Goal: Task Accomplishment & Management: Use online tool/utility

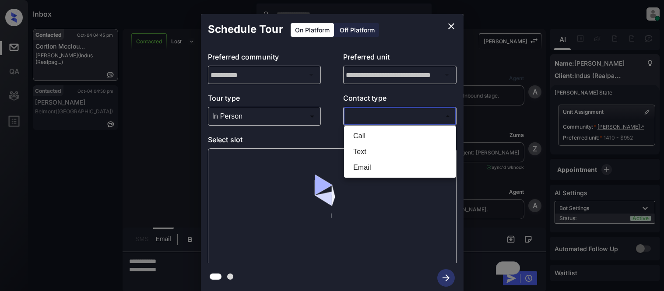
click at [383, 119] on div at bounding box center [332, 145] width 664 height 291
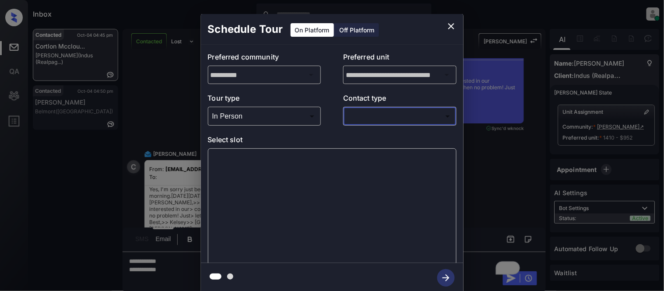
click at [368, 117] on body "Inbox Kristina Cataag Online Set yourself offline Set yourself on break Profile…" at bounding box center [332, 145] width 664 height 291
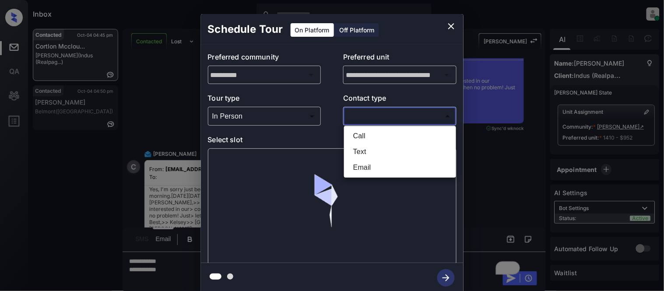
click at [365, 160] on li "Email" at bounding box center [400, 168] width 108 height 16
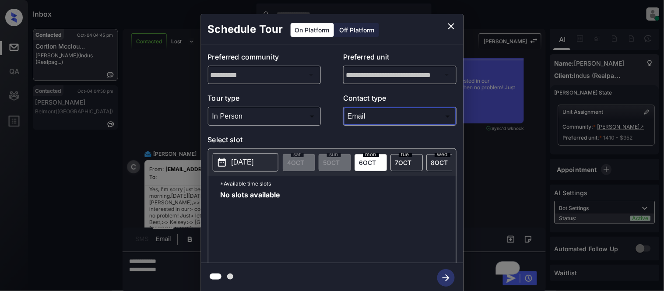
type input "*****"
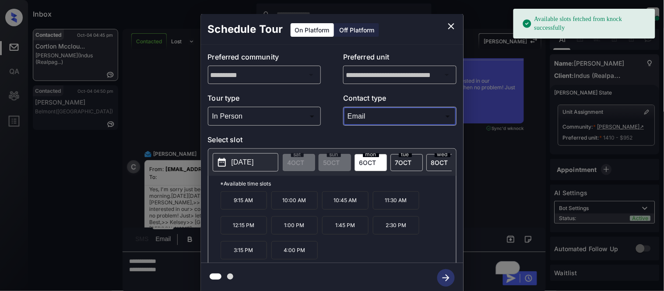
click at [270, 161] on button "2025-10-06" at bounding box center [246, 162] width 66 height 18
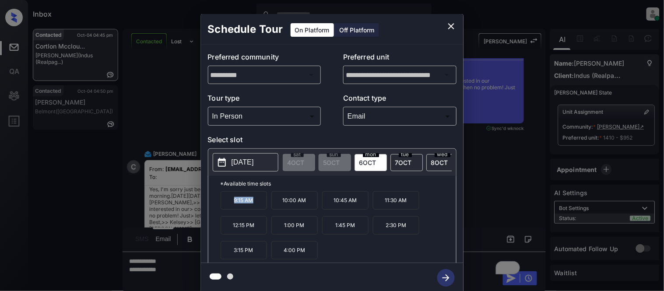
drag, startPoint x: 229, startPoint y: 207, endPoint x: 255, endPoint y: 208, distance: 25.4
click at [255, 208] on p "9:15 AM" at bounding box center [244, 200] width 46 height 18
copy p "9:15 AM"
click at [171, 267] on div "**********" at bounding box center [332, 153] width 664 height 307
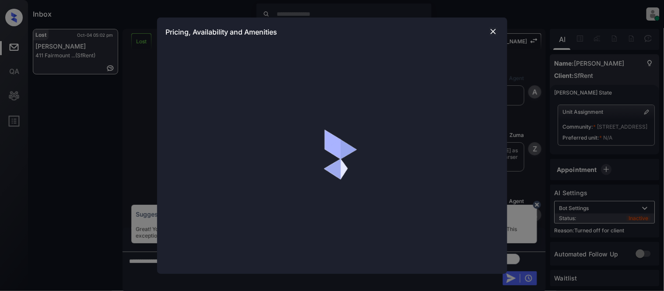
scroll to position [3572, 0]
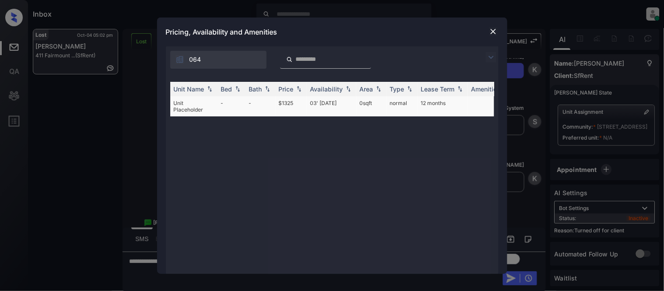
click at [331, 102] on td "03' Jan 19" at bounding box center [331, 106] width 49 height 20
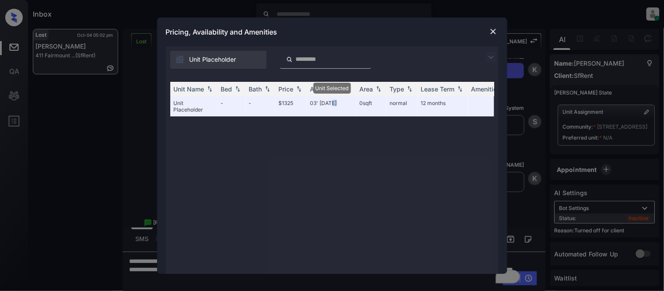
click at [496, 28] on img at bounding box center [493, 31] width 9 height 9
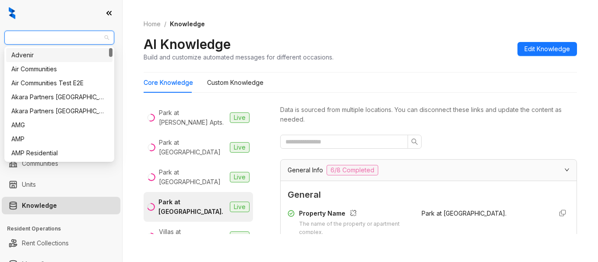
scroll to position [263, 0]
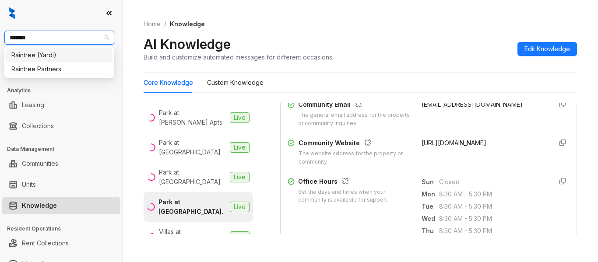
type input "********"
click at [52, 73] on div "Raintree Partners" at bounding box center [59, 69] width 96 height 10
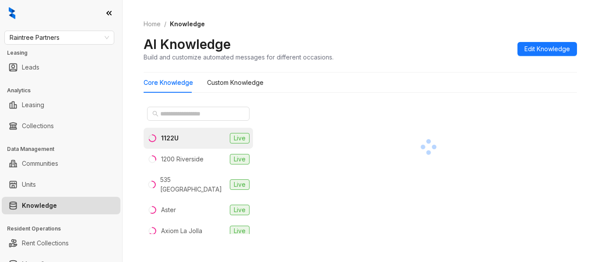
click at [211, 104] on div at bounding box center [198, 113] width 109 height 21
click at [210, 114] on input "text" at bounding box center [198, 114] width 77 height 10
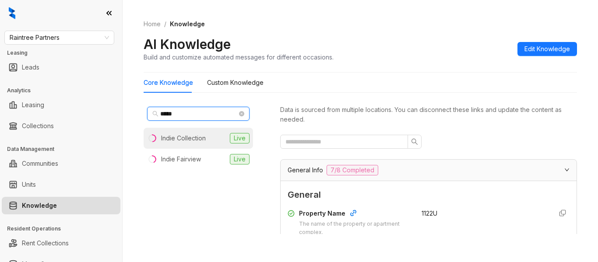
type input "*****"
click at [186, 143] on div "Indie Collection" at bounding box center [183, 138] width 45 height 10
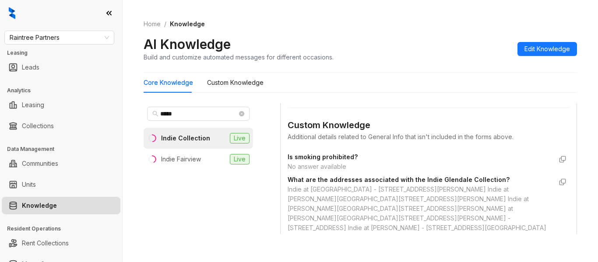
scroll to position [657, 0]
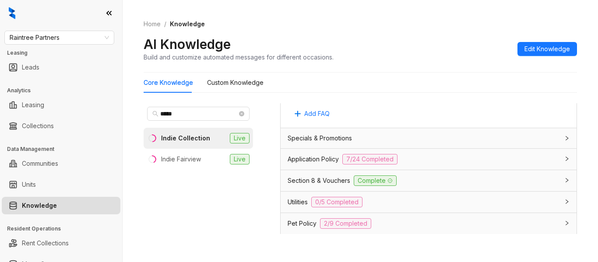
click at [301, 197] on span "Utilities" at bounding box center [298, 202] width 20 height 10
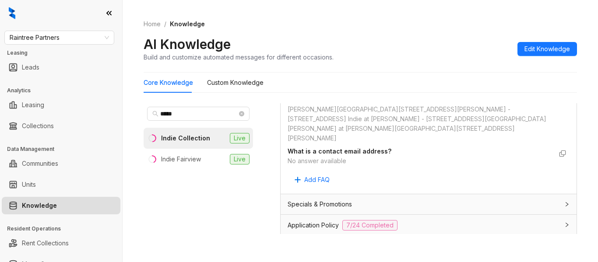
scroll to position [613, 0]
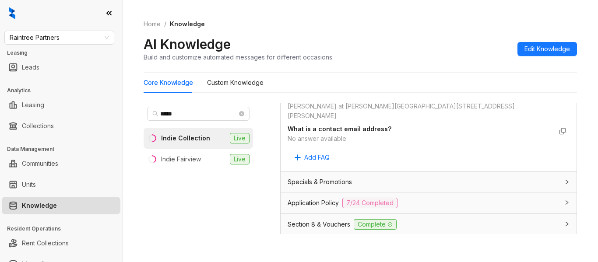
click at [324, 198] on span "Application Policy" at bounding box center [313, 203] width 51 height 10
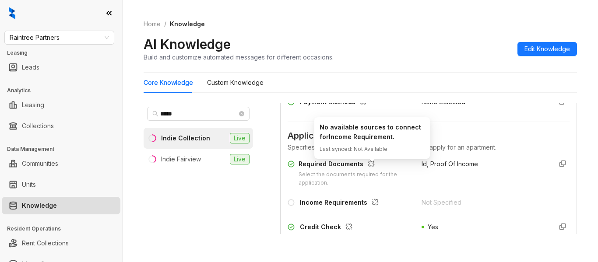
scroll to position [875, 0]
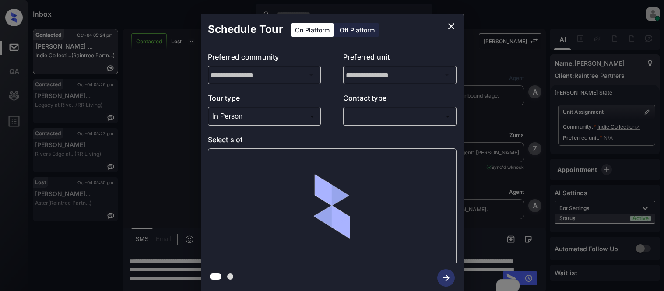
click at [353, 121] on div at bounding box center [332, 145] width 664 height 291
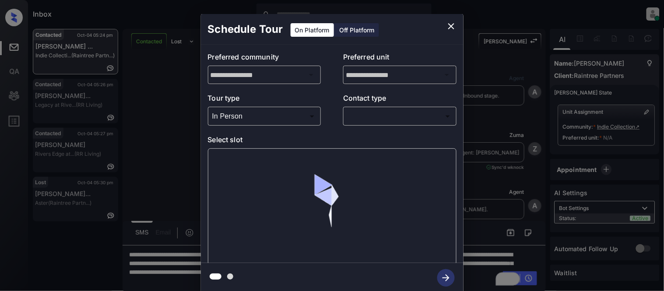
scroll to position [852, 0]
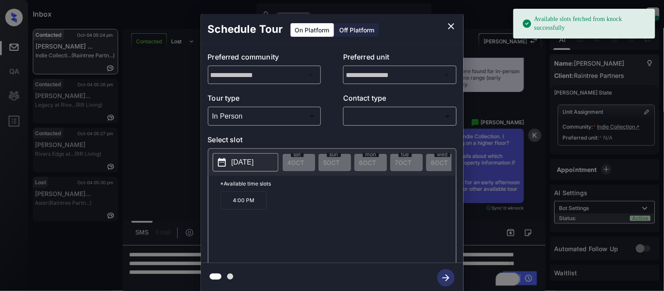
click at [378, 116] on body "Available slots fetched from knock successfully Inbox Kristina Cataag Online Se…" at bounding box center [332, 145] width 664 height 291
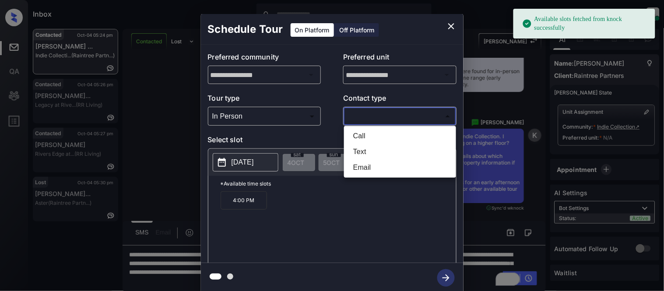
click at [355, 147] on li "Text" at bounding box center [400, 152] width 108 height 16
type input "****"
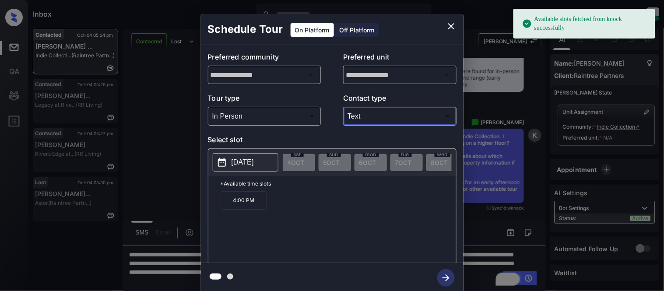
click at [250, 160] on div "Call Text Email" at bounding box center [332, 145] width 664 height 291
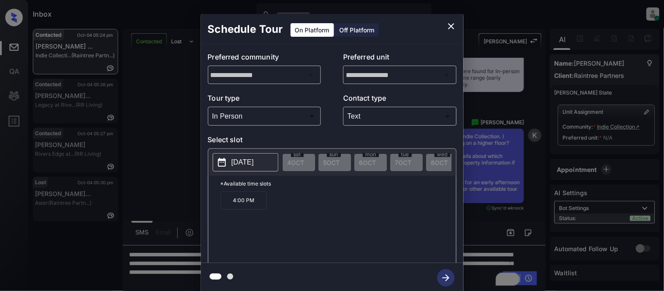
click at [250, 160] on p "2025-10-13" at bounding box center [243, 162] width 22 height 11
drag, startPoint x: 229, startPoint y: 204, endPoint x: 255, endPoint y: 204, distance: 25.4
click at [255, 204] on p "4:00 PM" at bounding box center [244, 200] width 46 height 18
copy p "4:00 PM"
click at [177, 158] on div "**********" at bounding box center [332, 153] width 664 height 307
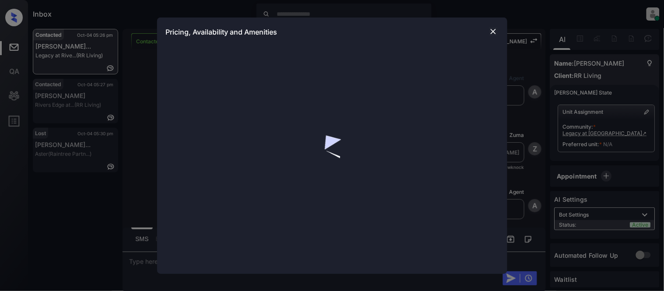
scroll to position [417, 0]
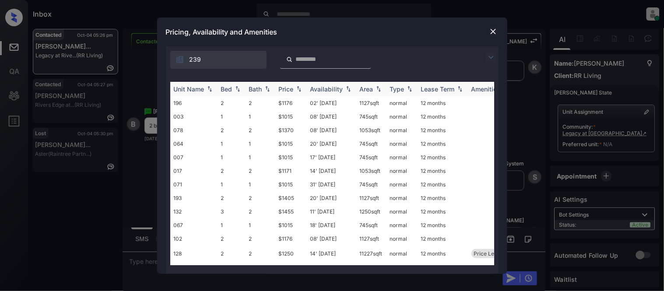
click at [494, 58] on img at bounding box center [491, 57] width 11 height 11
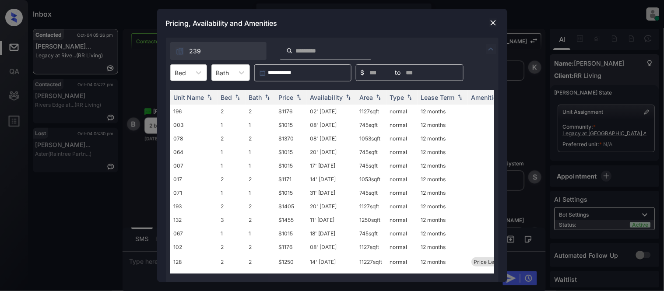
click at [193, 78] on div at bounding box center [199, 73] width 16 height 16
click at [190, 105] on div "2" at bounding box center [188, 110] width 37 height 16
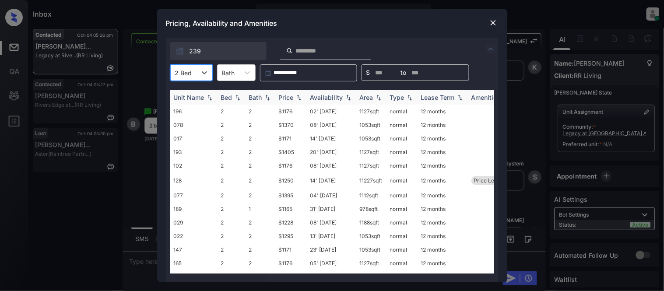
click at [298, 100] on img at bounding box center [299, 98] width 9 height 6
click at [298, 99] on img at bounding box center [299, 97] width 9 height 7
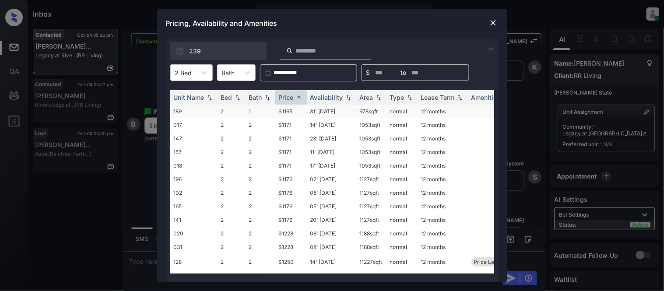
click at [291, 112] on td "$1165" at bounding box center [291, 112] width 32 height 14
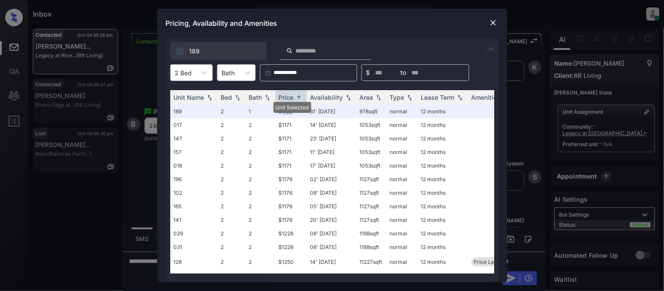
click at [492, 25] on img at bounding box center [493, 22] width 9 height 9
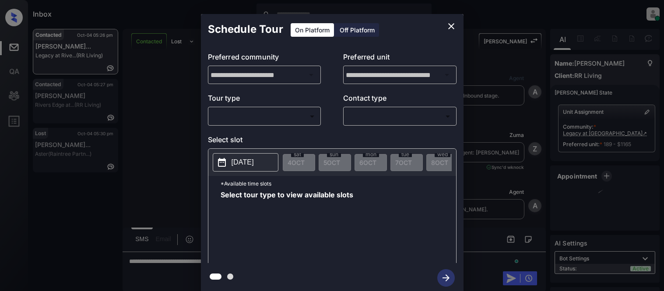
click at [236, 114] on body "Inbox [PERSON_NAME] Cataag Online Set yourself offline Set yourself on break Pr…" at bounding box center [332, 145] width 664 height 291
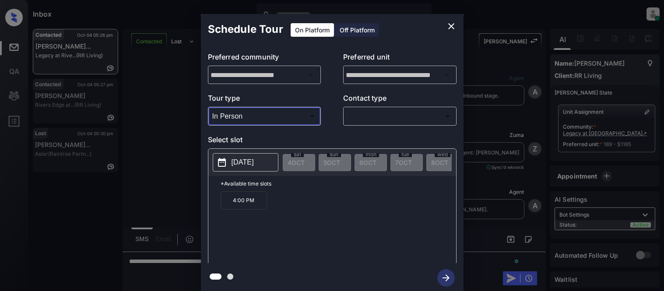
click at [423, 119] on div at bounding box center [332, 145] width 664 height 291
click at [388, 119] on div at bounding box center [332, 145] width 664 height 291
type input "********"
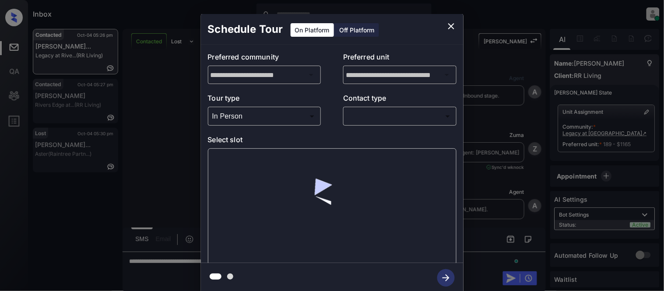
click at [388, 119] on div at bounding box center [332, 145] width 664 height 291
click at [369, 115] on body "Inbox Kristina Cataag Online Set yourself offline Set yourself on break Profile…" at bounding box center [332, 145] width 664 height 291
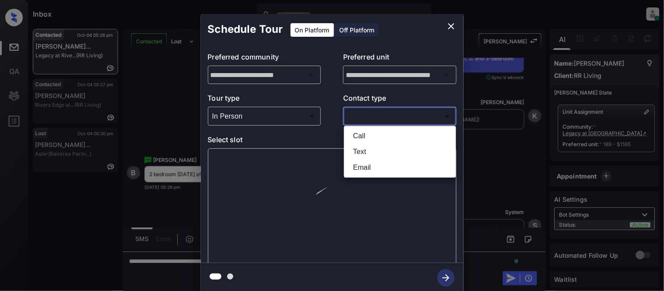
click at [365, 150] on li "Text" at bounding box center [400, 152] width 108 height 16
type input "****"
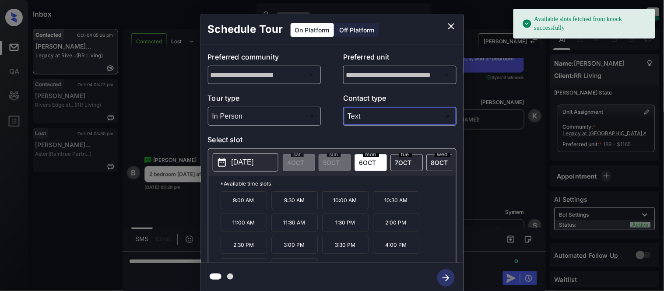
click at [254, 160] on p "2025-10-06" at bounding box center [243, 162] width 22 height 11
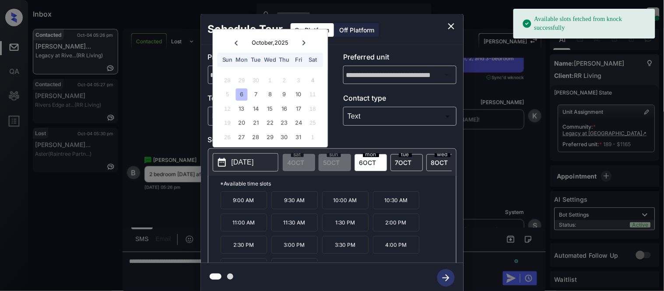
click at [239, 94] on div "6" at bounding box center [242, 95] width 12 height 12
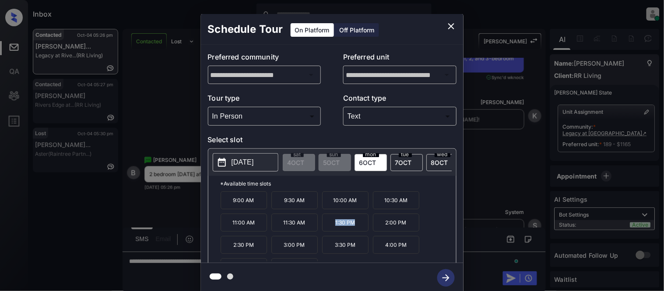
drag, startPoint x: 331, startPoint y: 226, endPoint x: 362, endPoint y: 229, distance: 30.4
click at [362, 229] on p "1:30 PM" at bounding box center [345, 223] width 46 height 18
copy p "1:30 PM"
click at [152, 221] on div "**********" at bounding box center [332, 153] width 664 height 307
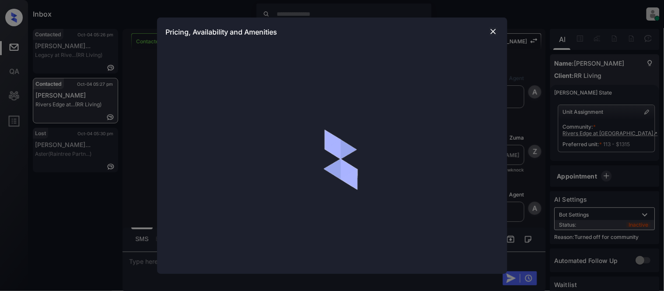
scroll to position [1332, 0]
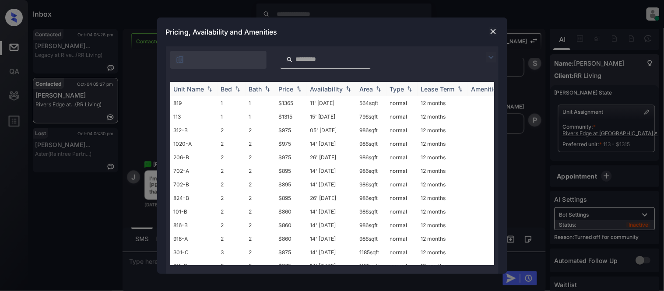
click at [296, 89] on img at bounding box center [299, 89] width 9 height 6
click at [491, 35] on img at bounding box center [493, 31] width 9 height 9
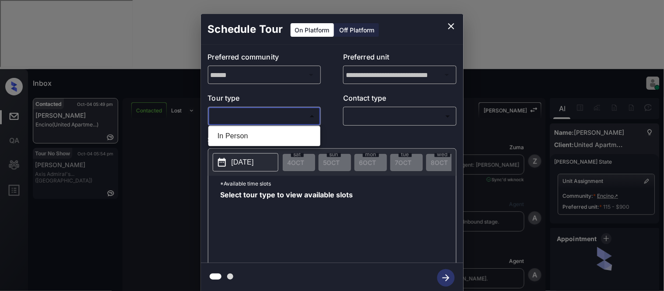
click at [244, 130] on li "In Person" at bounding box center [265, 136] width 108 height 16
type input "********"
click at [346, 120] on div at bounding box center [332, 145] width 664 height 291
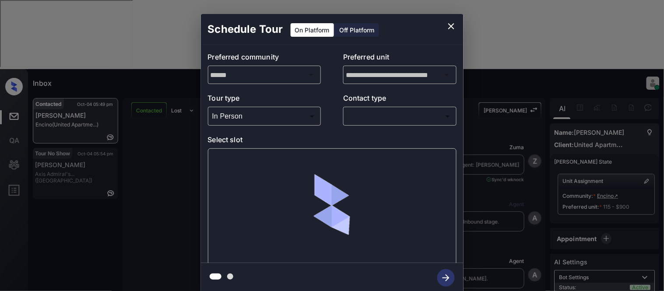
scroll to position [367, 0]
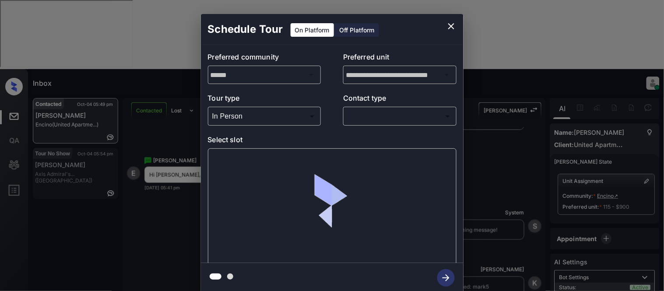
click at [350, 119] on body "Inbox [PERSON_NAME] Cataag Online Set yourself offline Set yourself on break Pr…" at bounding box center [332, 145] width 664 height 291
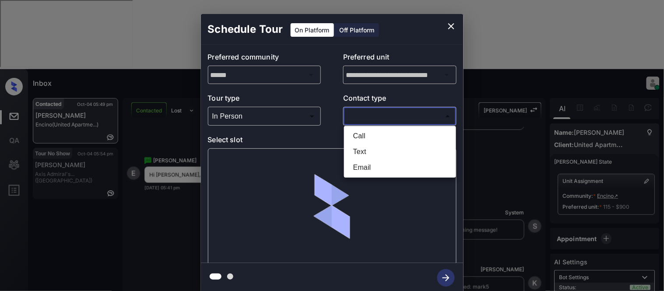
click at [381, 147] on li "Text" at bounding box center [400, 152] width 108 height 16
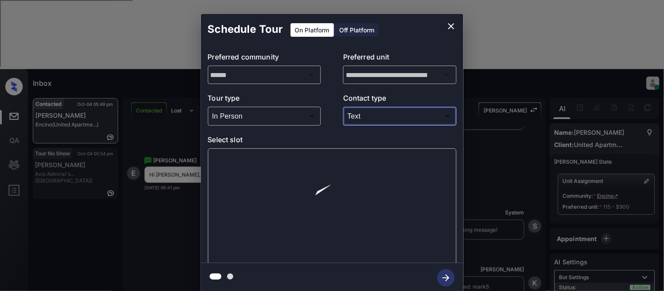
type input "****"
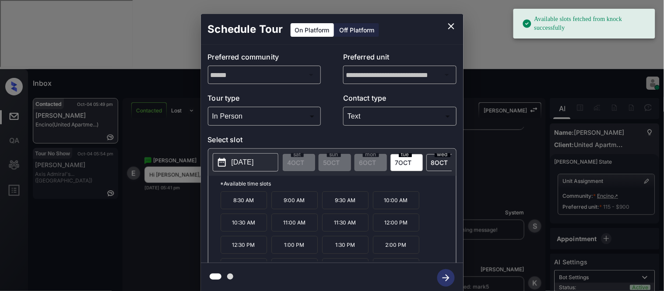
click at [251, 163] on p "[DATE]" at bounding box center [243, 162] width 22 height 11
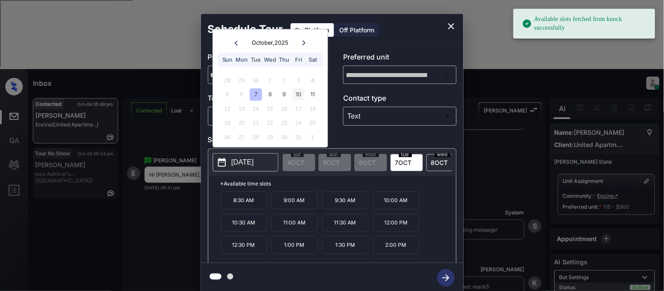
click at [294, 92] on div "10" at bounding box center [299, 95] width 12 height 12
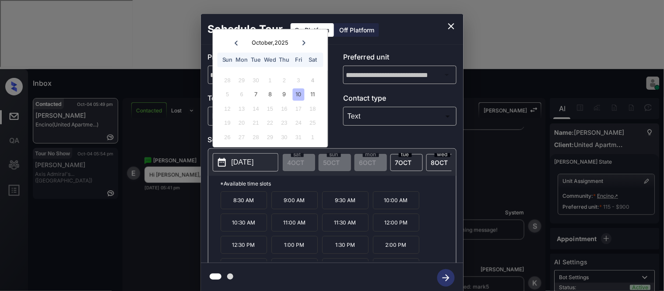
click at [296, 90] on div "10" at bounding box center [299, 95] width 12 height 12
click at [392, 232] on p "12:00 PM" at bounding box center [396, 223] width 46 height 18
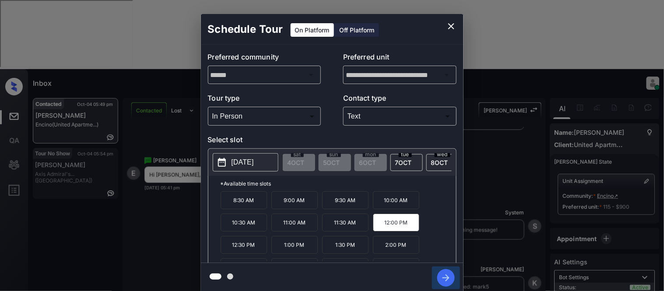
click at [440, 270] on button "button" at bounding box center [446, 278] width 28 height 23
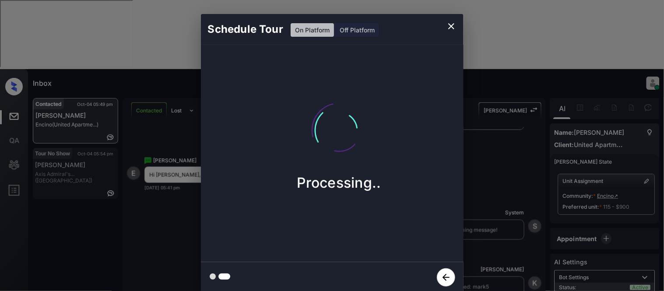
click at [498, 187] on div "Schedule Tour On Platform Off Platform Processing.." at bounding box center [332, 153] width 664 height 307
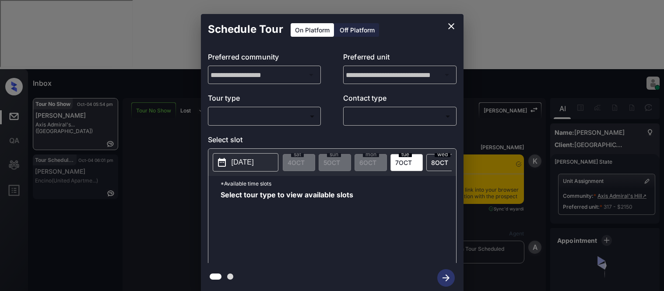
click at [265, 116] on body "Inbox [PERSON_NAME] Cataag Online Set yourself offline Set yourself on break Pr…" at bounding box center [332, 145] width 664 height 291
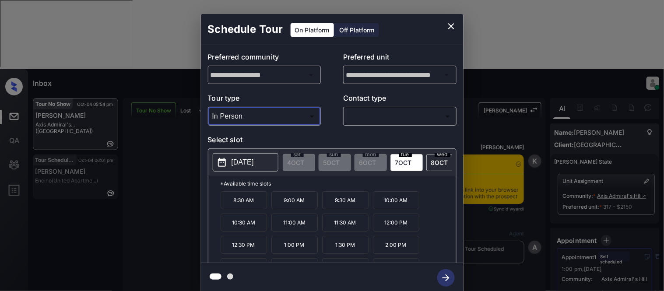
type input "********"
click at [351, 115] on div at bounding box center [332, 145] width 664 height 291
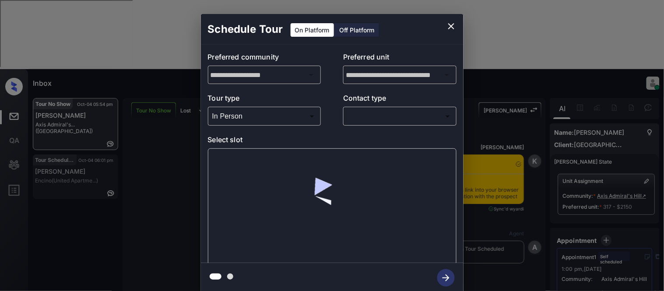
scroll to position [2756, 0]
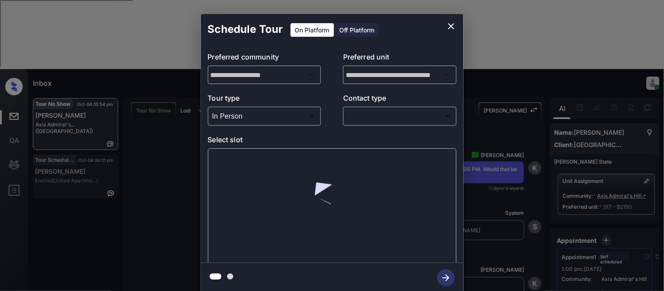
click at [352, 115] on body "Inbox [PERSON_NAME] Cataag Online Set yourself offline Set yourself on break Pr…" at bounding box center [332, 145] width 664 height 291
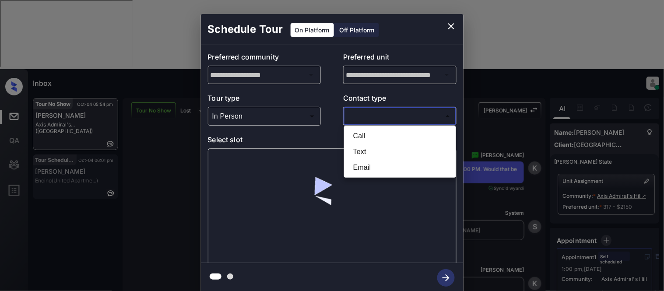
click at [365, 151] on li "Text" at bounding box center [400, 152] width 108 height 16
type input "****"
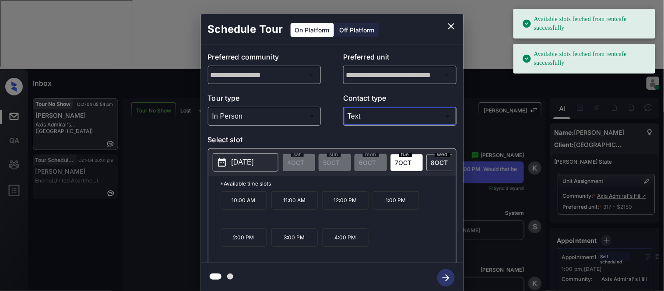
click at [401, 162] on span "[DATE]" at bounding box center [403, 162] width 17 height 7
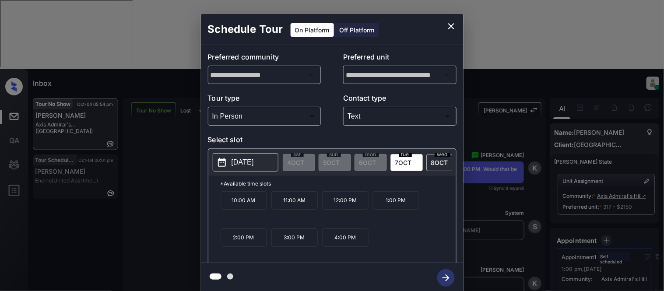
click at [242, 238] on p "2:00 PM" at bounding box center [244, 237] width 46 height 18
click at [444, 278] on icon "button" at bounding box center [446, 278] width 18 height 18
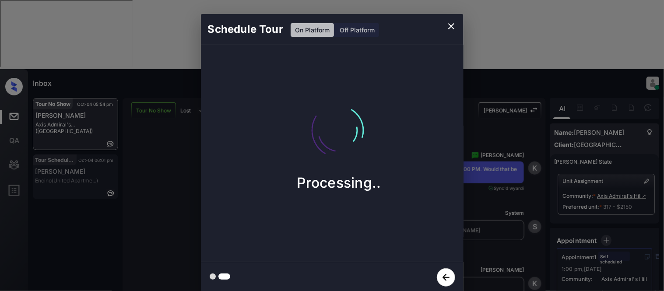
click at [501, 205] on div "Schedule Tour On Platform Off Platform Processing.." at bounding box center [332, 153] width 664 height 307
